Goal: Information Seeking & Learning: Learn about a topic

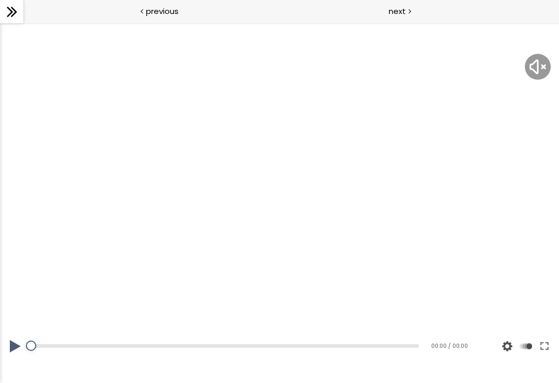
click at [18, 355] on button at bounding box center [15, 346] width 31 height 29
click at [22, 348] on button at bounding box center [15, 346] width 31 height 29
click at [155, 239] on div at bounding box center [279, 203] width 559 height 315
click at [9, 339] on button at bounding box center [15, 346] width 31 height 29
click at [16, 344] on button at bounding box center [15, 346] width 31 height 29
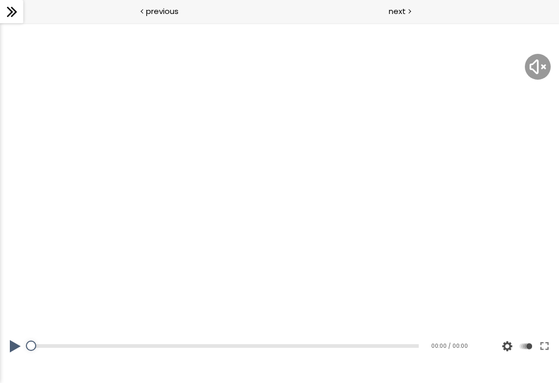
click at [254, 254] on div at bounding box center [279, 203] width 559 height 315
click at [288, 251] on div at bounding box center [279, 203] width 559 height 315
click at [322, 238] on div at bounding box center [279, 203] width 559 height 315
click at [14, 343] on button at bounding box center [15, 346] width 31 height 29
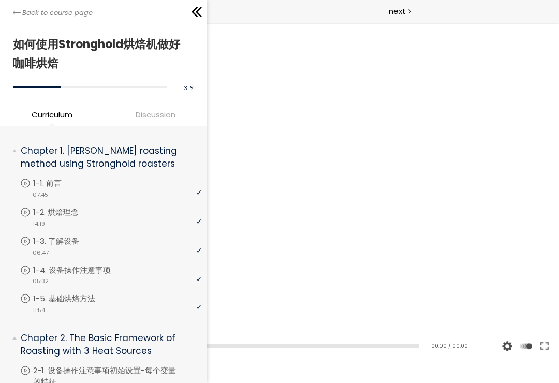
click at [19, 16] on icon at bounding box center [17, 13] width 8 height 8
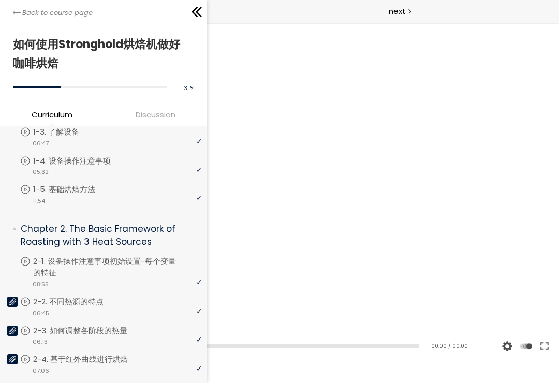
scroll to position [119, 0]
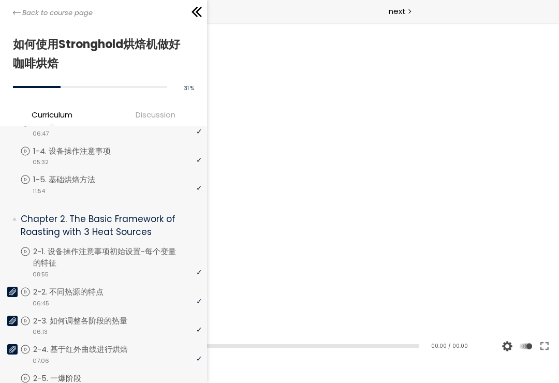
click at [41, 221] on p "Chapter 2. The Basic Framework of Roasting with 3 Heat Sources" at bounding box center [108, 225] width 174 height 25
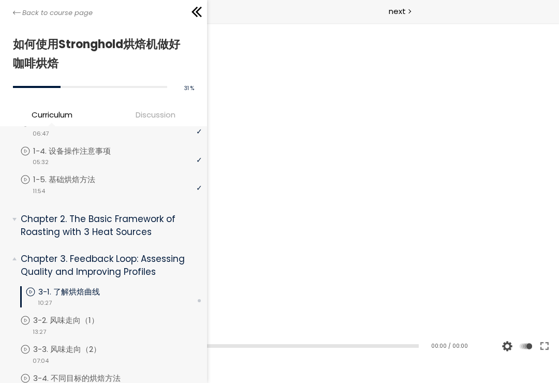
click at [55, 181] on p "1-5. 基础烘焙方法" at bounding box center [74, 179] width 83 height 11
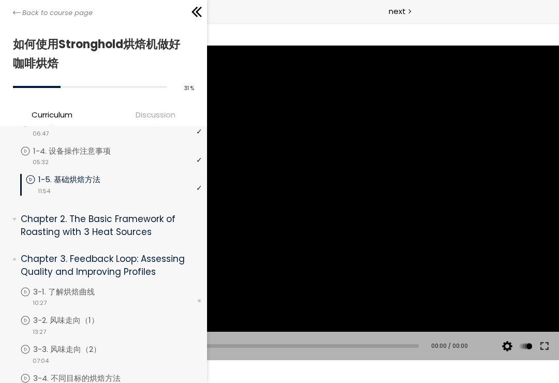
click at [30, 228] on p "Chapter 2. The Basic Framework of Roasting with 3 Heat Sources" at bounding box center [108, 225] width 174 height 25
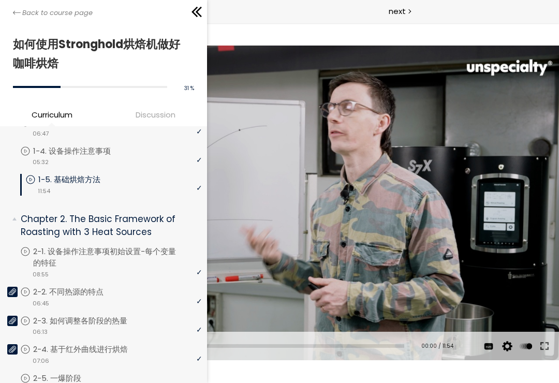
click at [35, 264] on link "2-1. 设备操作注意事项初始设置-每个变量的特征" at bounding box center [111, 257] width 182 height 23
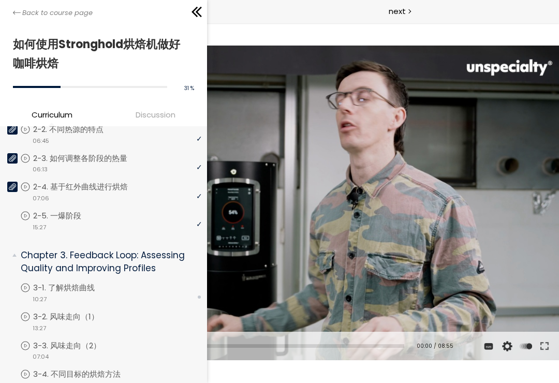
scroll to position [289, 0]
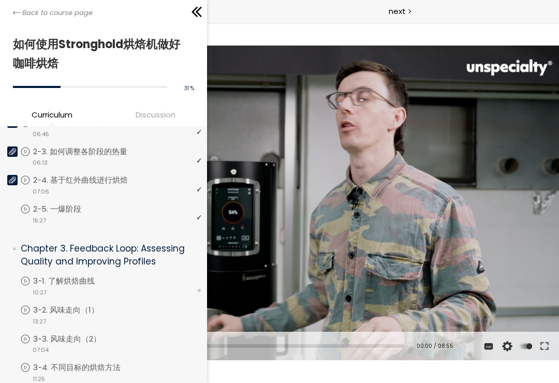
click at [41, 262] on p "Chapter 3. Feedback Loop: Assessing Quality and Improving Profiles" at bounding box center [108, 254] width 174 height 25
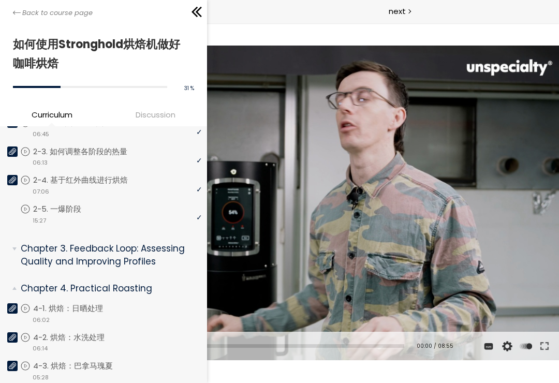
click at [33, 262] on p "Chapter 3. Feedback Loop: Assessing Quality and Improving Profiles" at bounding box center [108, 254] width 174 height 25
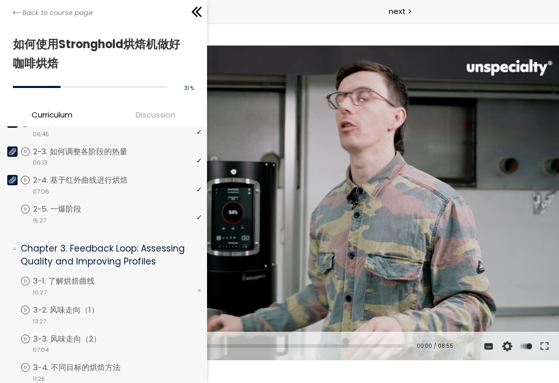
click at [51, 284] on p "3-1. 了解烘焙曲线" at bounding box center [74, 281] width 82 height 11
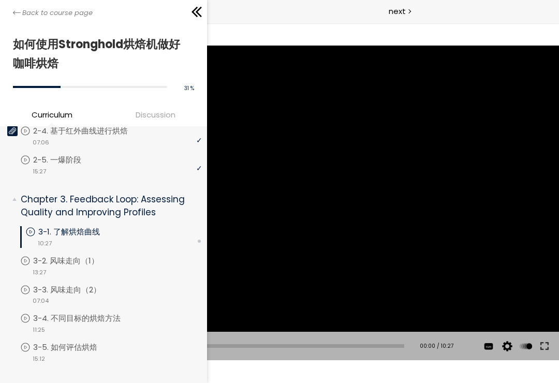
scroll to position [338, 0]
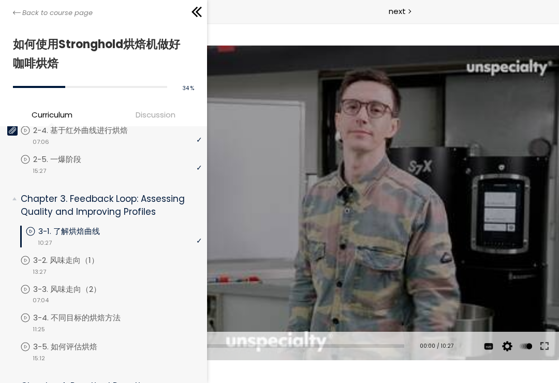
click at [31, 259] on link "3-2. 风味走向（1）" at bounding box center [111, 260] width 182 height 11
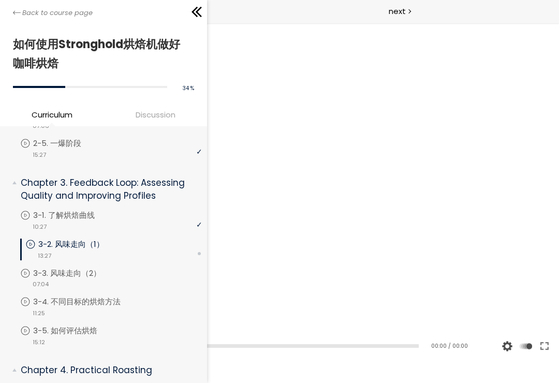
scroll to position [353, 0]
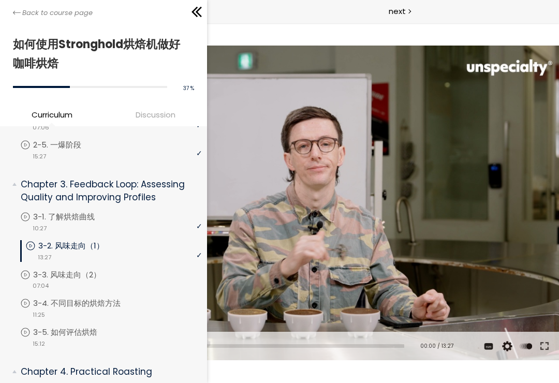
click at [34, 276] on link "3-3. 风味走向（2）" at bounding box center [111, 274] width 182 height 11
click at [28, 249] on icon at bounding box center [25, 246] width 10 height 10
click at [37, 215] on p "3-1. 了解烘焙曲线" at bounding box center [74, 216] width 82 height 11
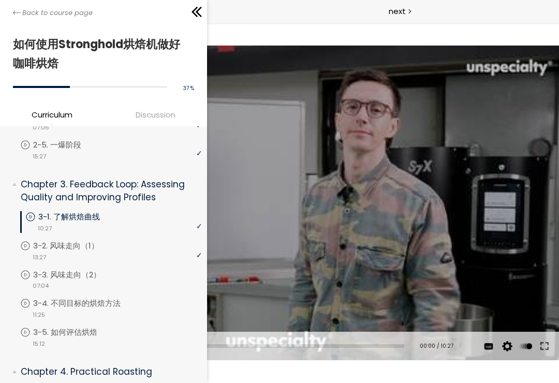
click at [308, 279] on div at bounding box center [279, 203] width 559 height 315
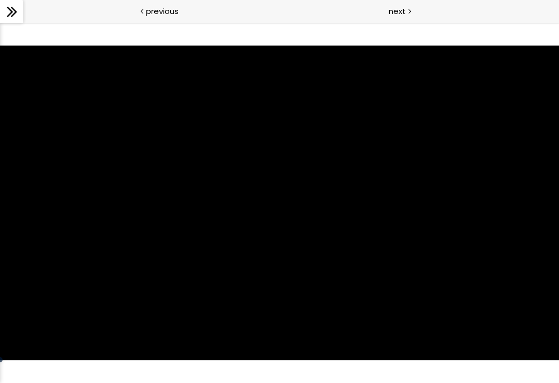
click at [325, 270] on div at bounding box center [279, 203] width 559 height 315
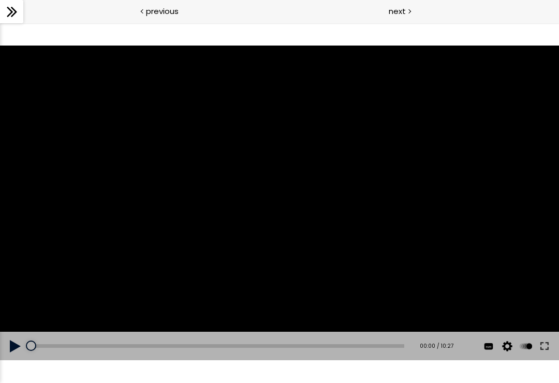
click at [304, 278] on div at bounding box center [279, 203] width 559 height 315
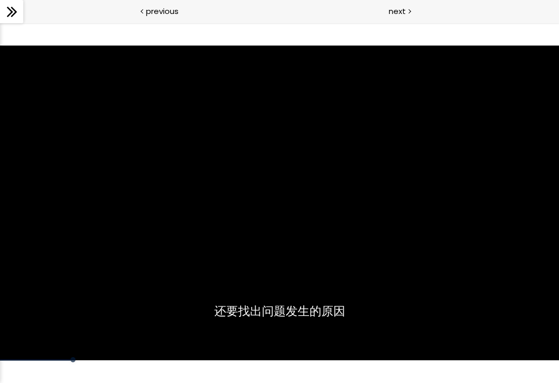
click at [143, 309] on div at bounding box center [279, 203] width 559 height 315
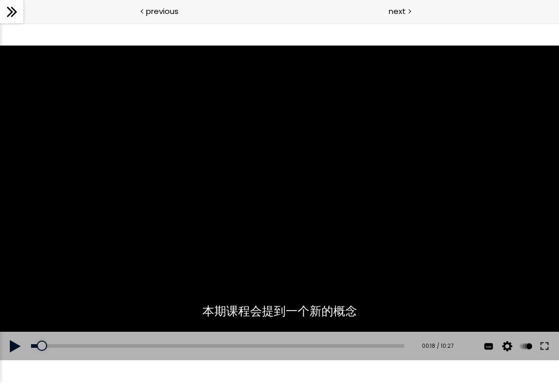
click at [57, 346] on div "00:43" at bounding box center [217, 346] width 373 height 4
click at [219, 283] on div at bounding box center [279, 203] width 559 height 315
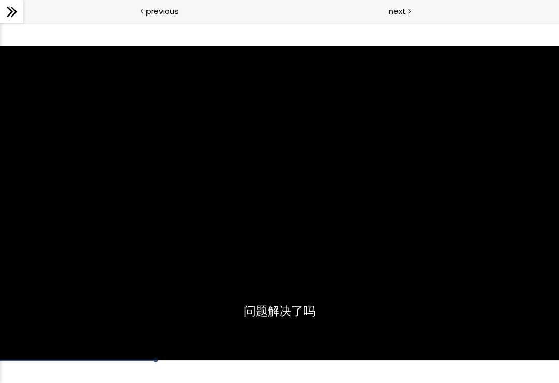
click at [345, 286] on div at bounding box center [279, 203] width 559 height 315
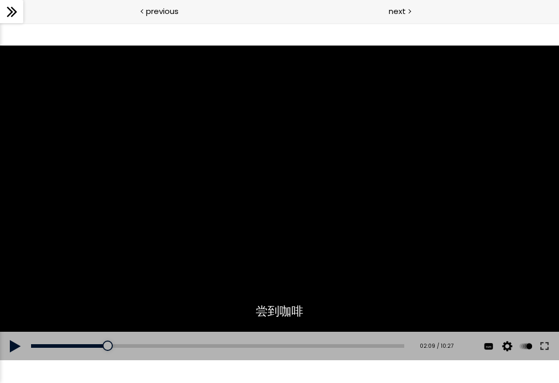
click at [119, 347] on div "02:09" at bounding box center [217, 346] width 373 height 4
click at [117, 344] on div "02:07" at bounding box center [217, 346] width 373 height 4
click at [166, 282] on div at bounding box center [279, 203] width 559 height 315
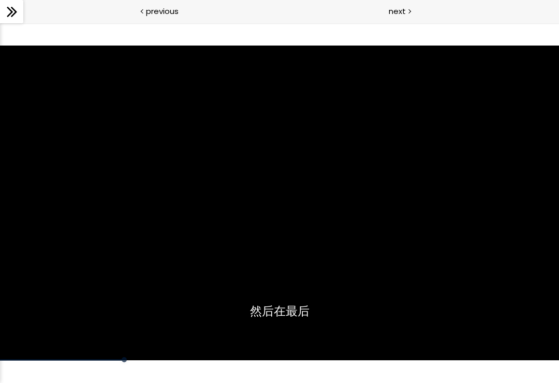
click at [128, 360] on div "02:19" at bounding box center [279, 360] width 559 height 2
click at [123, 358] on div at bounding box center [253, 349] width 506 height 23
click at [160, 294] on div at bounding box center [279, 203] width 559 height 315
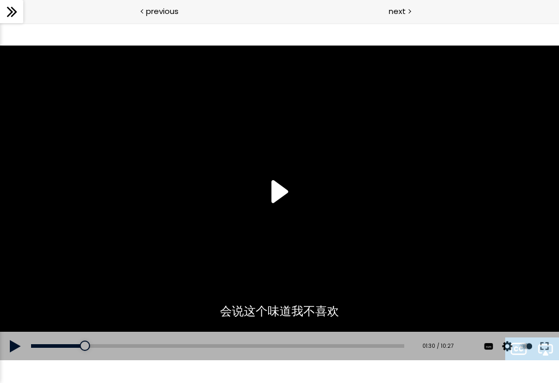
click at [97, 346] on div "01:30" at bounding box center [217, 346] width 373 height 4
click at [78, 348] on div "01:01" at bounding box center [217, 346] width 373 height 4
click at [76, 344] on div "01:14" at bounding box center [217, 346] width 373 height 4
click at [160, 267] on div at bounding box center [279, 203] width 559 height 315
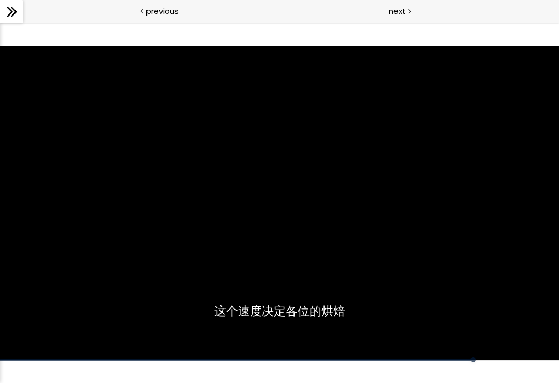
click at [428, 294] on div at bounding box center [279, 203] width 559 height 315
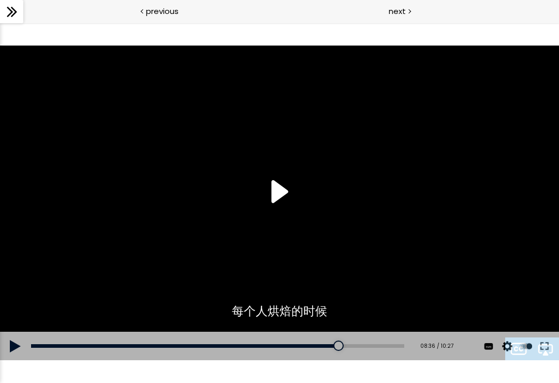
click at [345, 360] on div "Add chapter 08:35" at bounding box center [217, 346] width 373 height 29
click at [404, 291] on div at bounding box center [279, 203] width 559 height 315
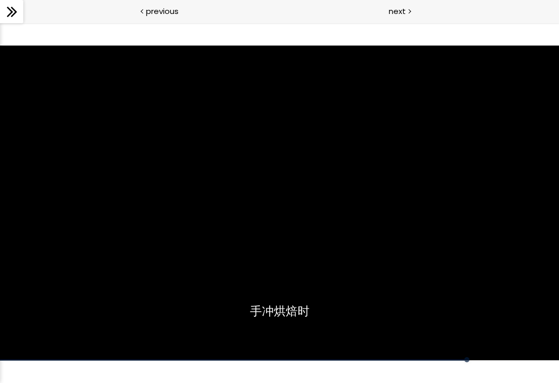
click at [436, 292] on div at bounding box center [279, 203] width 559 height 315
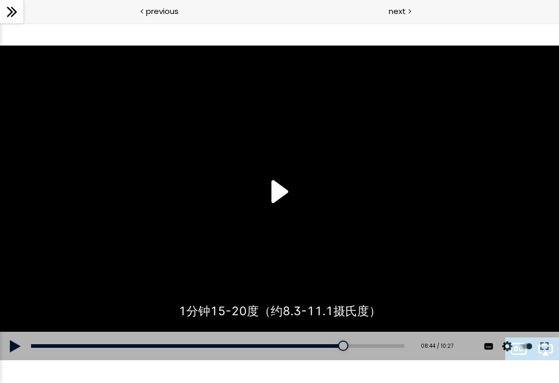
click at [424, 289] on div at bounding box center [279, 203] width 559 height 315
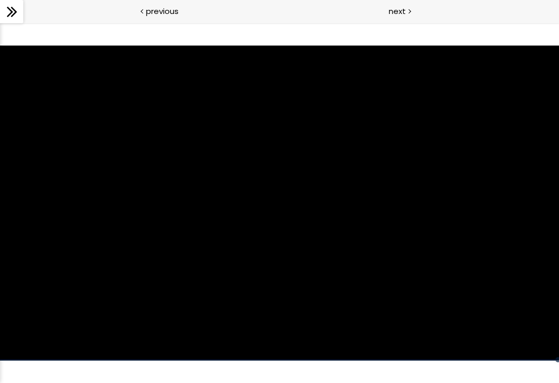
click at [239, 190] on div at bounding box center [279, 203] width 559 height 315
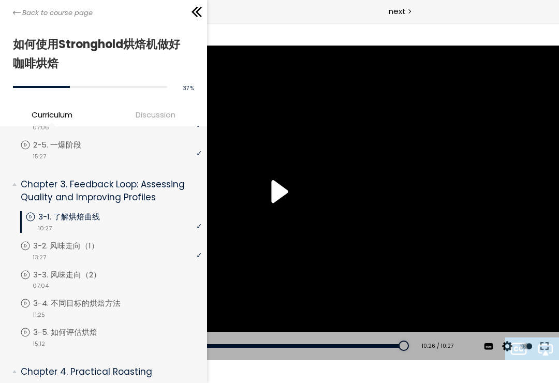
click at [7, 1] on div "Back to course page" at bounding box center [103, 11] width 207 height 23
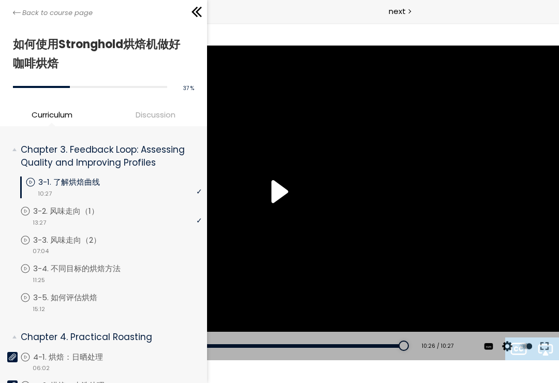
scroll to position [389, 0]
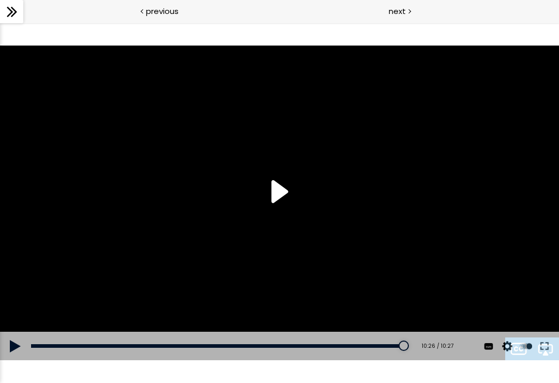
click at [335, 254] on div at bounding box center [279, 203] width 559 height 315
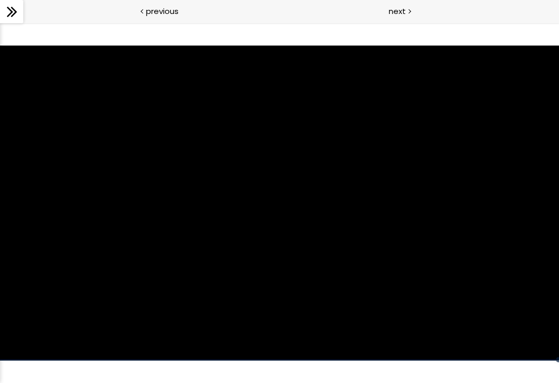
click at [397, 10] on span "next" at bounding box center [397, 11] width 17 height 12
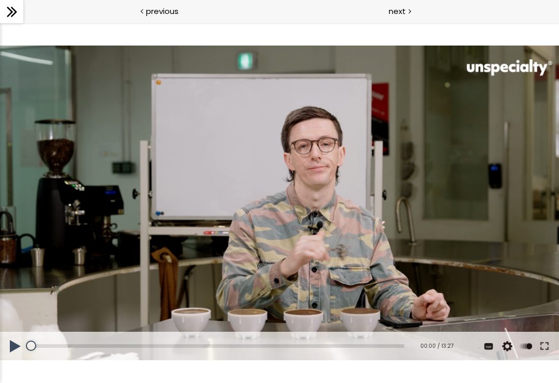
click at [305, 218] on div at bounding box center [279, 203] width 559 height 315
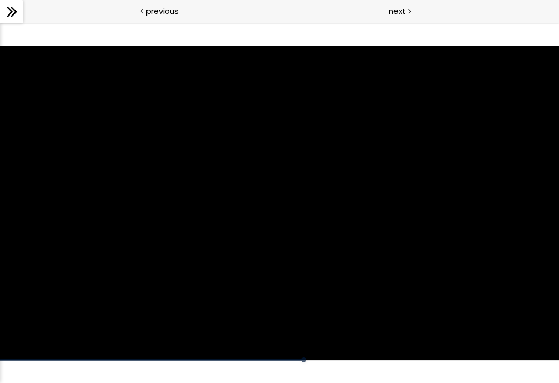
click at [285, 253] on div at bounding box center [279, 203] width 559 height 315
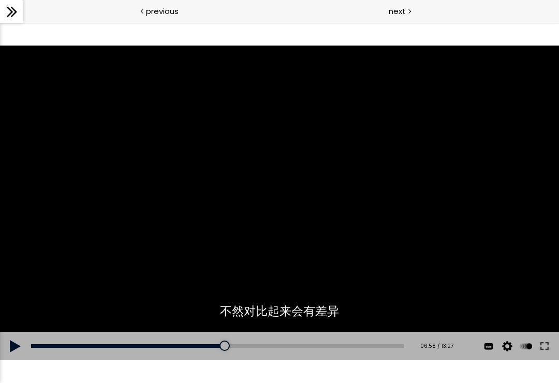
click at [236, 346] on div "07:18" at bounding box center [217, 346] width 373 height 4
click at [182, 299] on div at bounding box center [279, 203] width 559 height 315
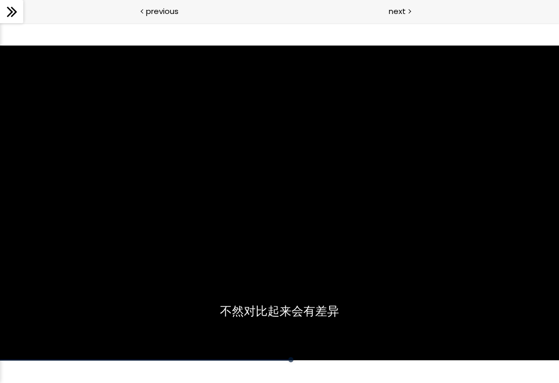
click at [168, 296] on div at bounding box center [279, 203] width 559 height 315
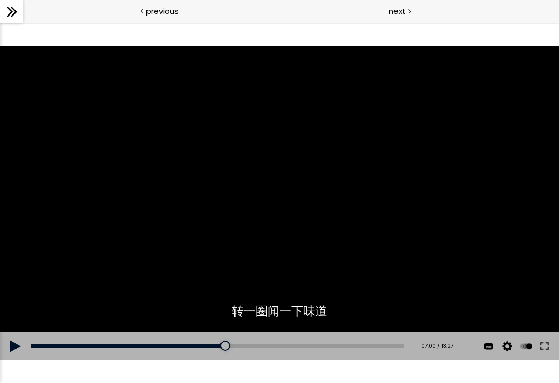
click at [168, 292] on div at bounding box center [279, 203] width 559 height 315
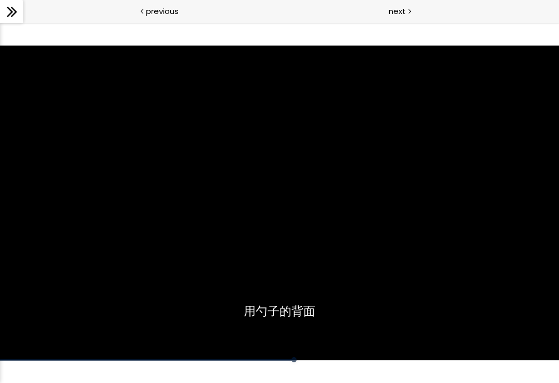
click at [181, 302] on div at bounding box center [279, 203] width 559 height 315
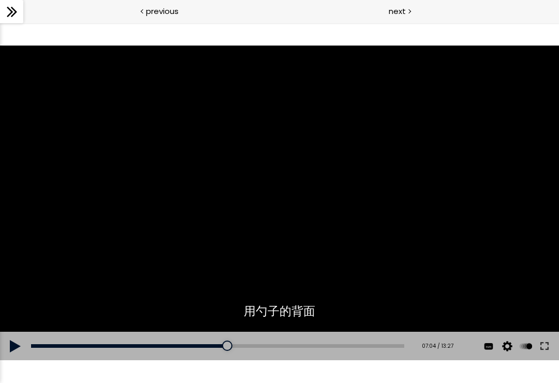
click at [230, 345] on div at bounding box center [227, 346] width 10 height 10
click at [231, 344] on div "07:06" at bounding box center [217, 346] width 373 height 4
click at [189, 308] on div at bounding box center [279, 203] width 559 height 315
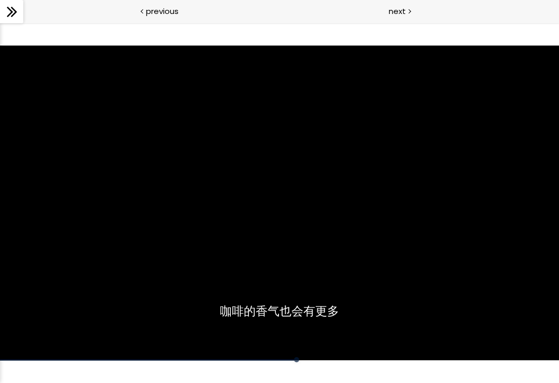
click at [152, 286] on div at bounding box center [279, 203] width 559 height 315
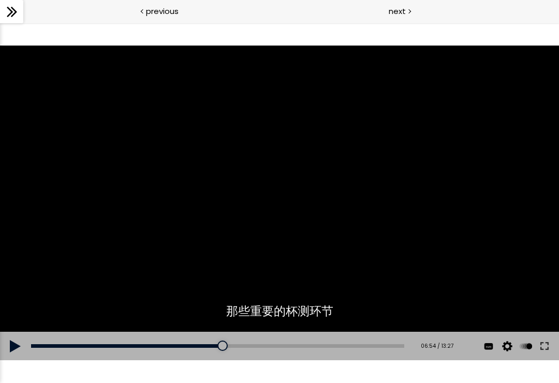
click at [225, 345] on div at bounding box center [223, 346] width 10 height 10
click at [181, 301] on div at bounding box center [279, 203] width 559 height 315
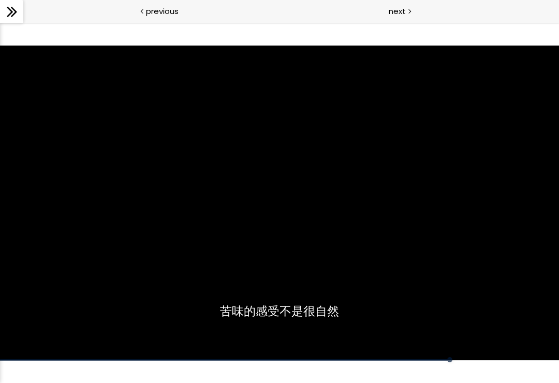
click at [446, 293] on div at bounding box center [279, 203] width 559 height 315
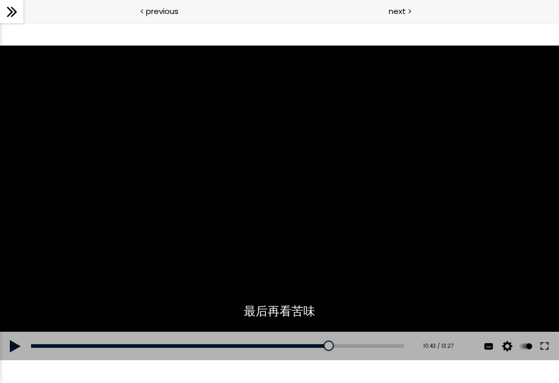
click at [336, 344] on div "10:43" at bounding box center [217, 346] width 373 height 4
click at [336, 345] on div "10:21" at bounding box center [217, 346] width 373 height 4
click at [310, 343] on div at bounding box center [310, 346] width 10 height 10
click at [313, 344] on div "09:44" at bounding box center [217, 346] width 373 height 4
click at [388, 250] on div at bounding box center [279, 203] width 559 height 315
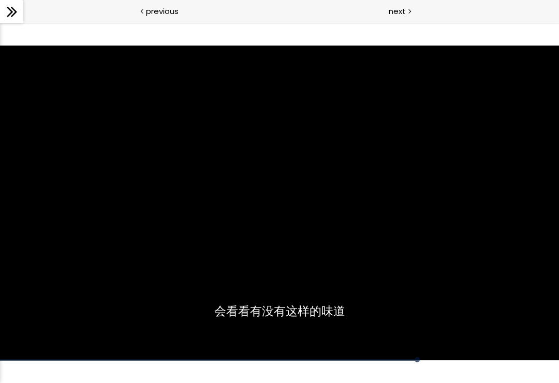
click at [377, 267] on div at bounding box center [279, 203] width 559 height 315
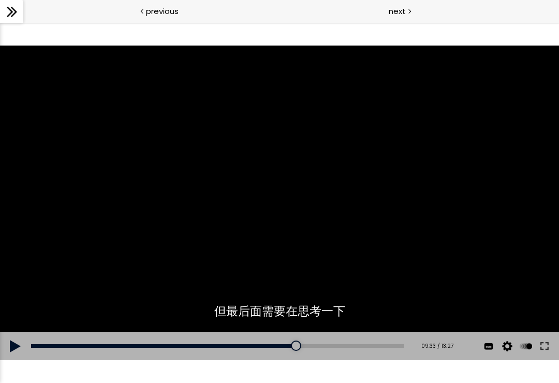
click at [314, 344] on div "09:33" at bounding box center [217, 346] width 373 height 4
click at [375, 265] on div at bounding box center [279, 203] width 559 height 315
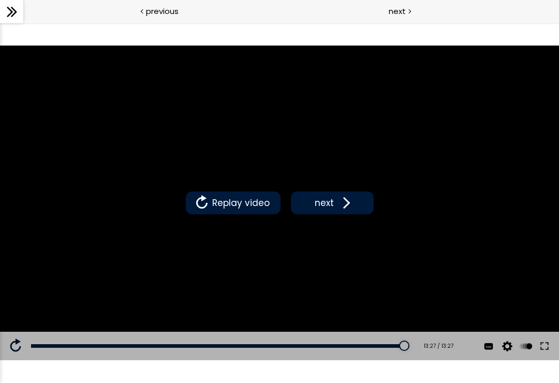
click at [339, 198] on span at bounding box center [345, 203] width 16 height 16
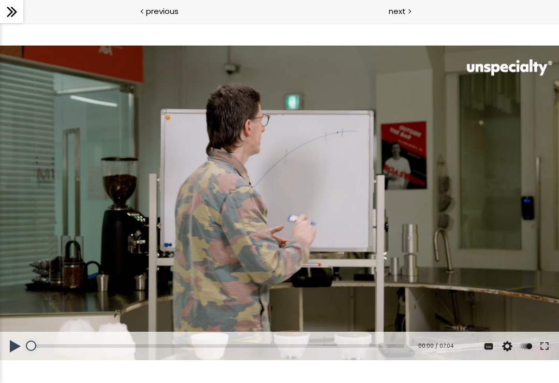
click at [340, 233] on div at bounding box center [279, 203] width 559 height 315
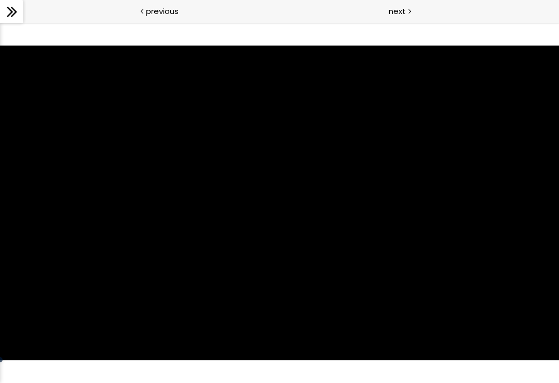
click at [340, 233] on div at bounding box center [279, 203] width 559 height 315
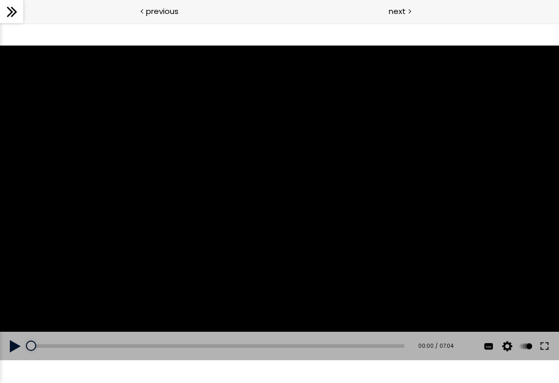
click at [324, 222] on div at bounding box center [279, 203] width 559 height 315
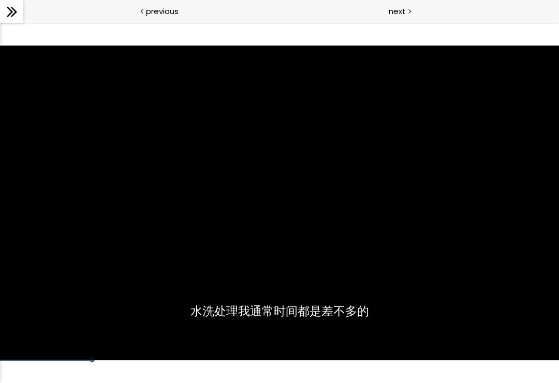
click at [349, 200] on div at bounding box center [279, 203] width 559 height 315
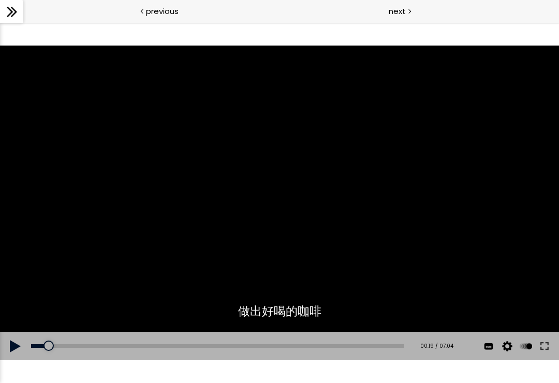
click at [15, 351] on button at bounding box center [15, 346] width 31 height 29
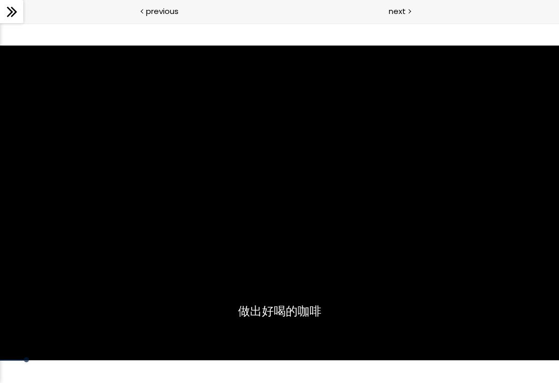
click at [109, 291] on div at bounding box center [279, 203] width 559 height 315
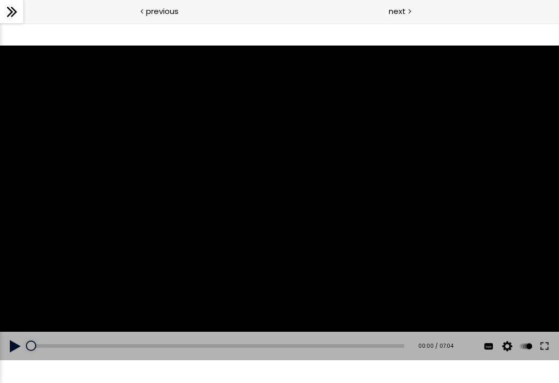
click at [17, 343] on button at bounding box center [15, 346] width 31 height 29
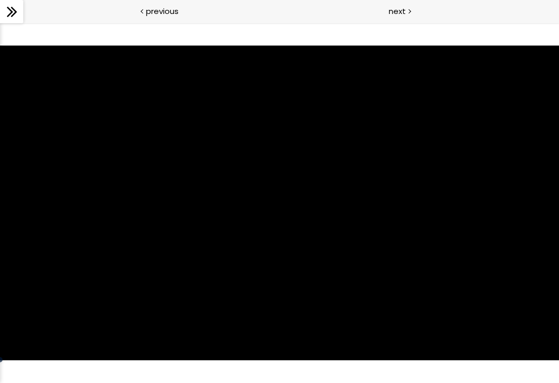
click at [275, 247] on div at bounding box center [279, 203] width 559 height 315
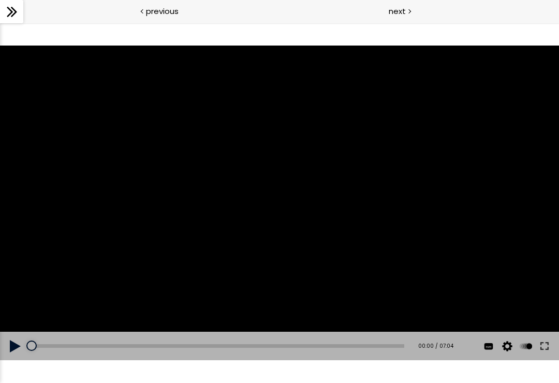
click at [281, 235] on div at bounding box center [279, 203] width 559 height 315
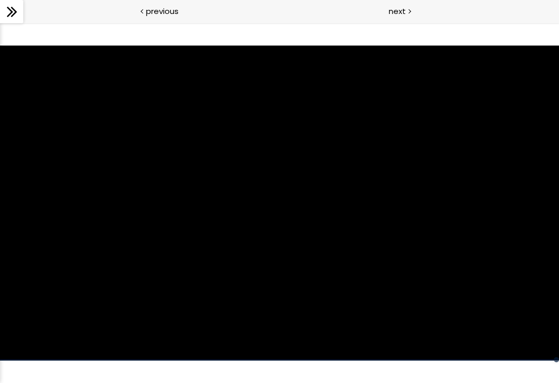
click at [406, 249] on div at bounding box center [279, 203] width 559 height 315
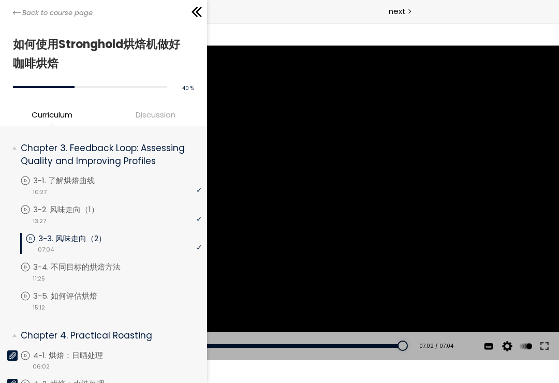
click at [104, 269] on p "3-4. 不同目标的烘焙方法" at bounding box center [87, 267] width 108 height 11
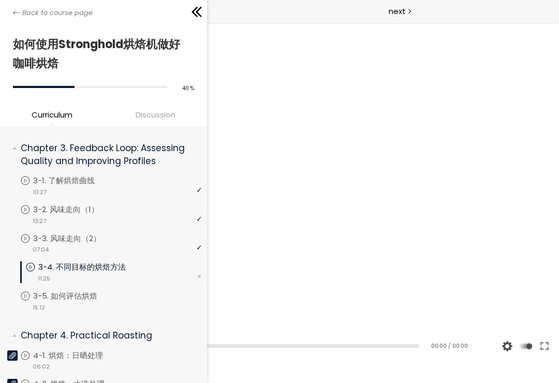
click at [339, 222] on div at bounding box center [279, 203] width 559 height 315
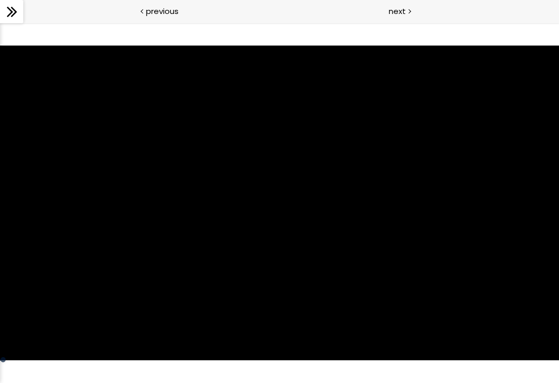
click at [329, 270] on div at bounding box center [279, 203] width 559 height 315
